Goal: Task Accomplishment & Management: Use online tool/utility

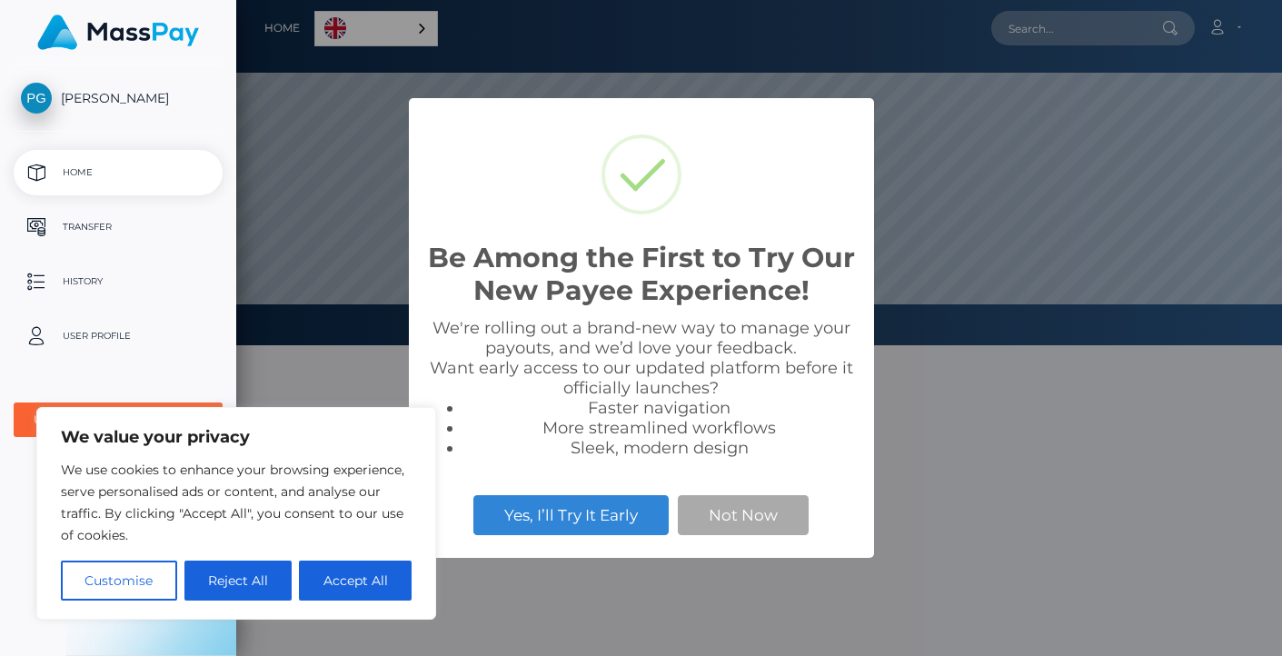
scroll to position [345, 1046]
click at [343, 584] on button "Accept All" at bounding box center [355, 580] width 113 height 40
checkbox input "true"
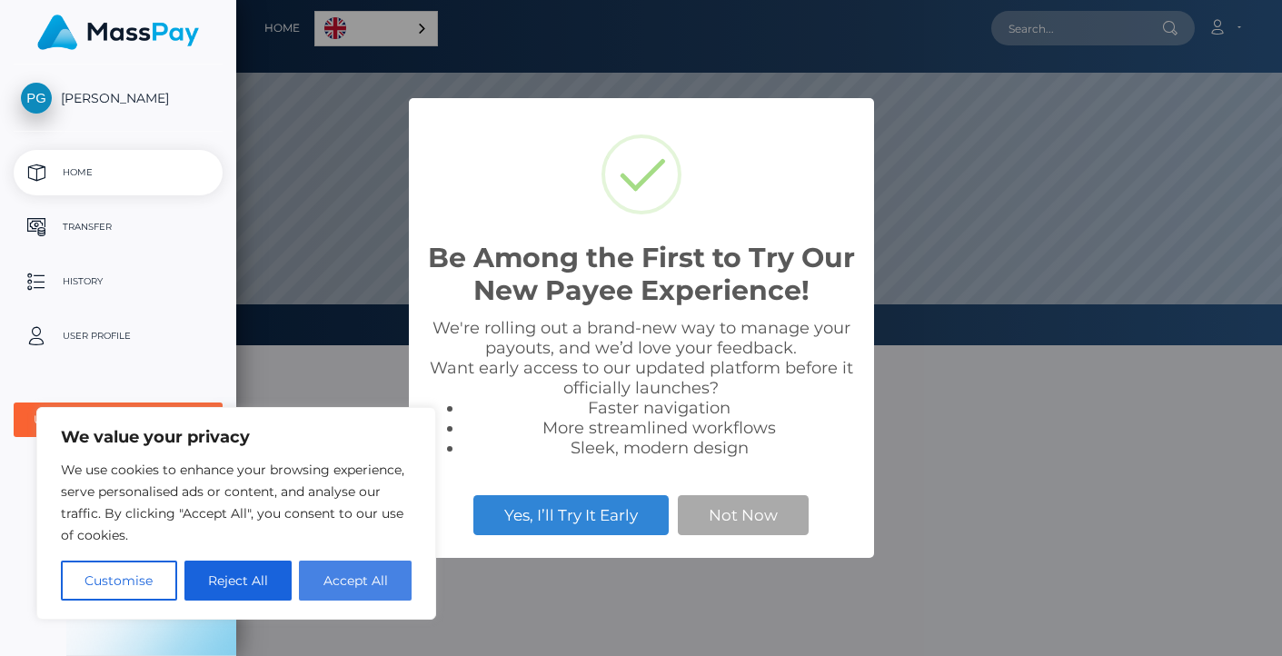
checkbox input "true"
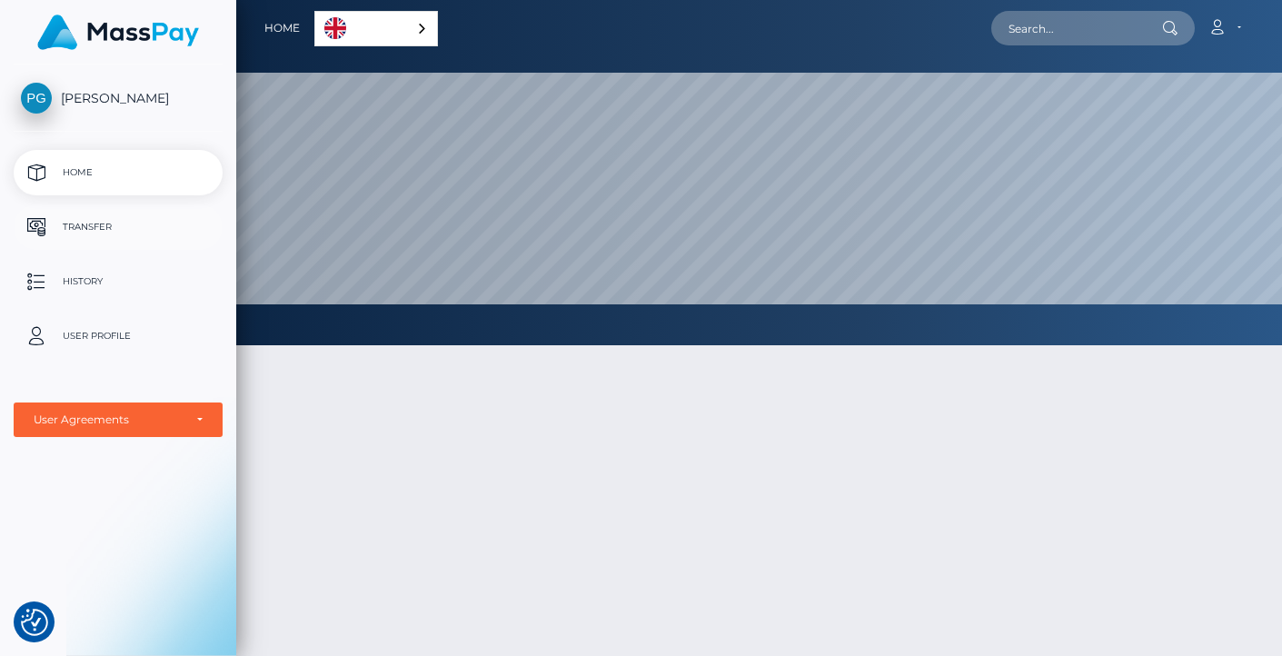
click at [87, 227] on p "Transfer" at bounding box center [118, 226] width 194 height 27
